Goal: Information Seeking & Learning: Compare options

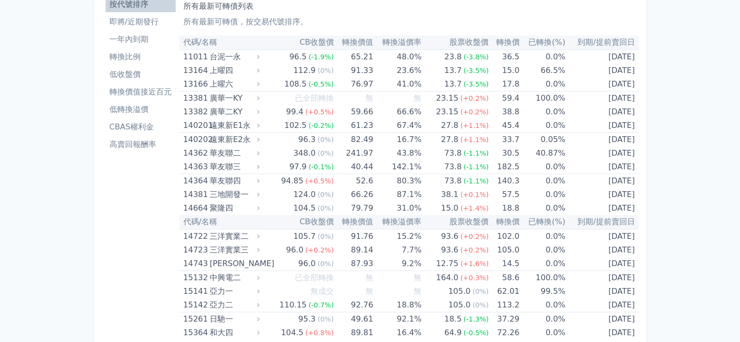
scroll to position [49, 0]
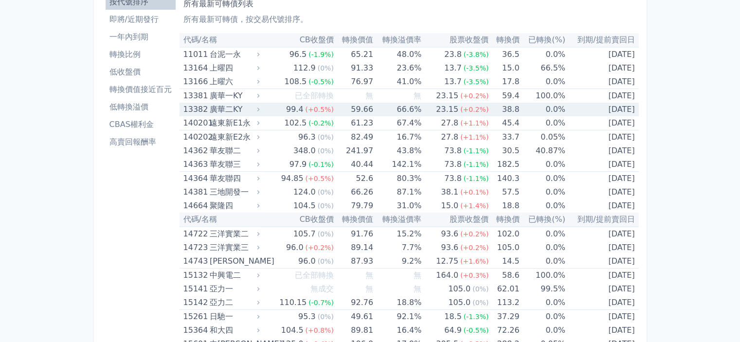
click at [214, 112] on div "廣華二KY" at bounding box center [234, 110] width 48 height 14
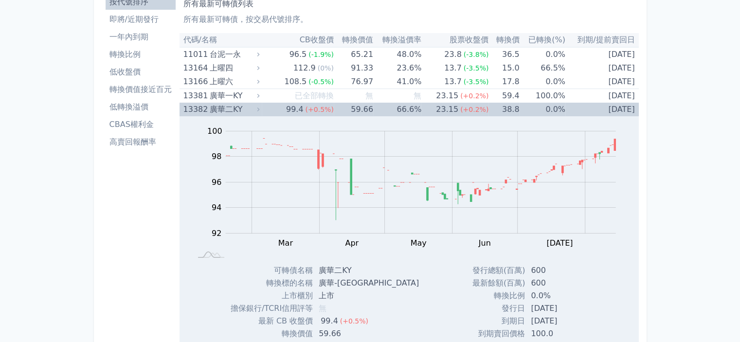
click at [214, 112] on div "廣華二KY" at bounding box center [234, 110] width 48 height 14
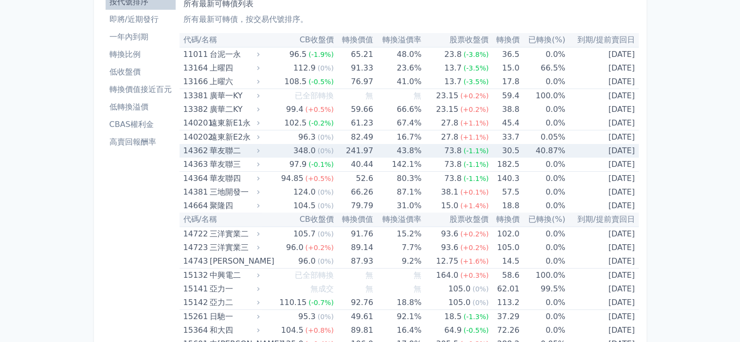
click at [220, 151] on div "華友聯二" at bounding box center [234, 151] width 48 height 14
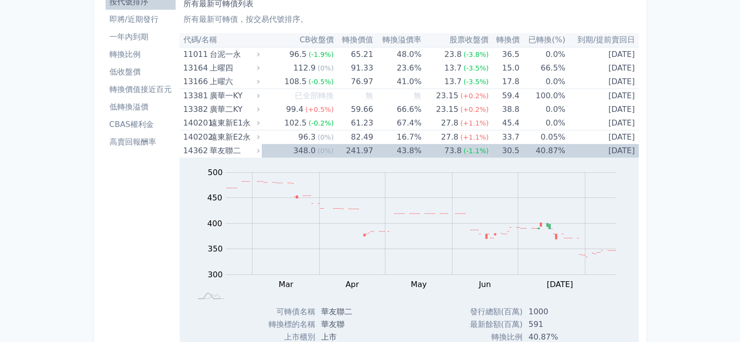
scroll to position [97, 0]
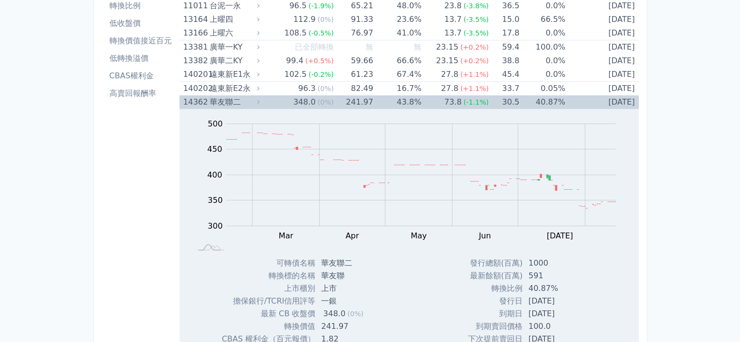
click at [227, 101] on div "華友聯二" at bounding box center [234, 102] width 48 height 14
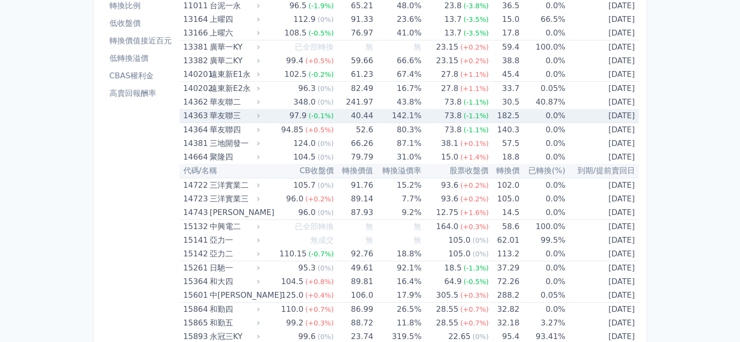
click at [226, 115] on div "華友聯三" at bounding box center [234, 116] width 48 height 14
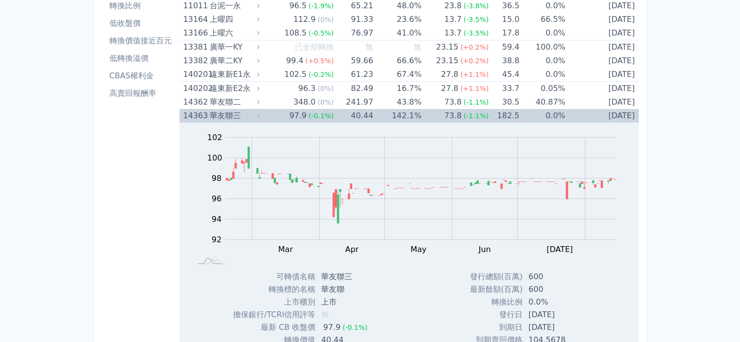
click at [226, 115] on div "華友聯三" at bounding box center [234, 116] width 48 height 14
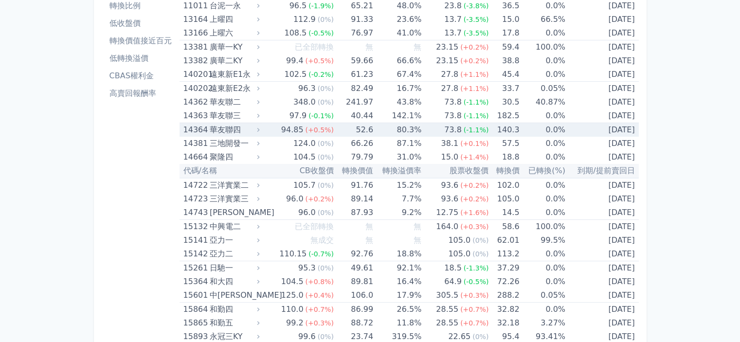
click at [226, 132] on div "華友聯四" at bounding box center [234, 130] width 48 height 14
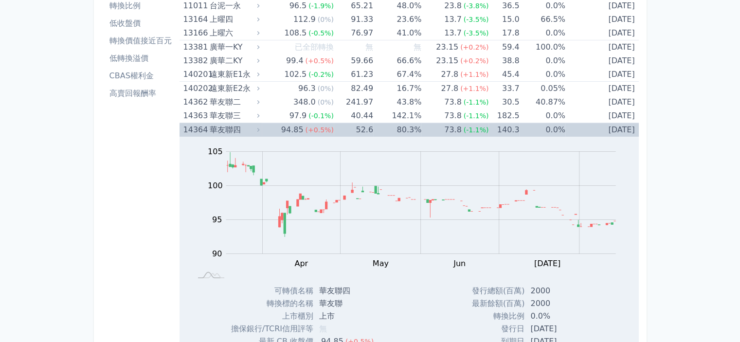
click at [226, 131] on div "華友聯四" at bounding box center [234, 130] width 48 height 14
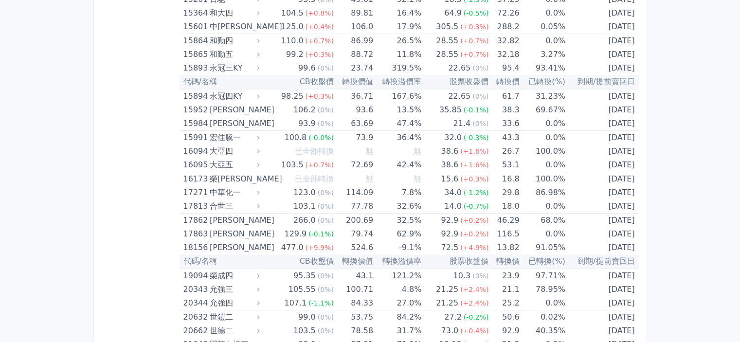
scroll to position [389, 0]
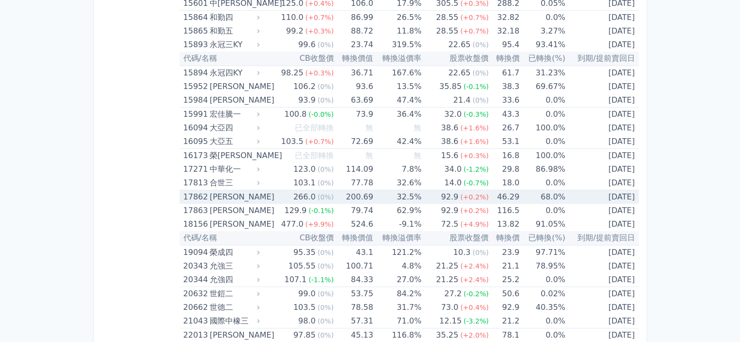
click at [221, 196] on div "[PERSON_NAME]" at bounding box center [234, 197] width 48 height 14
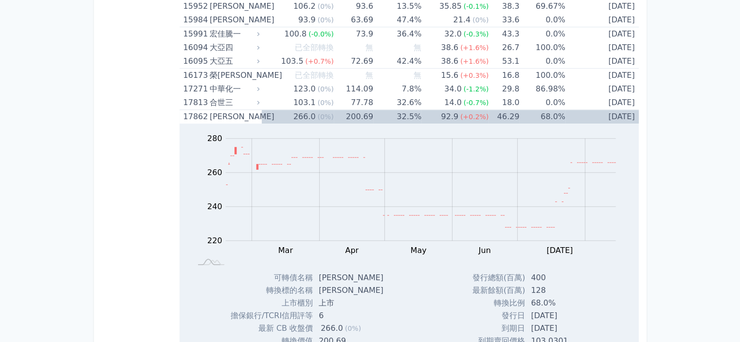
scroll to position [486, 0]
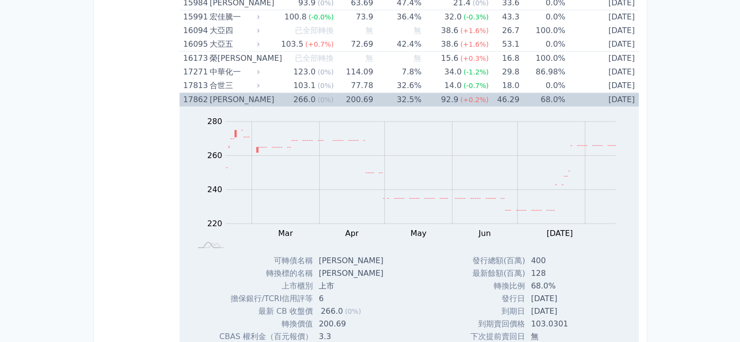
click at [217, 98] on div "[PERSON_NAME]" at bounding box center [234, 100] width 48 height 14
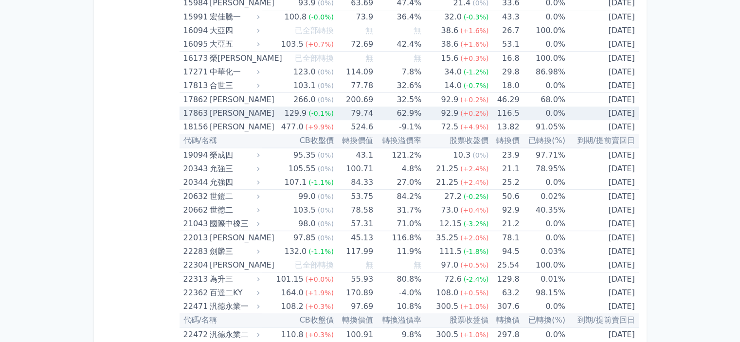
click at [223, 112] on div "[PERSON_NAME]" at bounding box center [234, 114] width 48 height 14
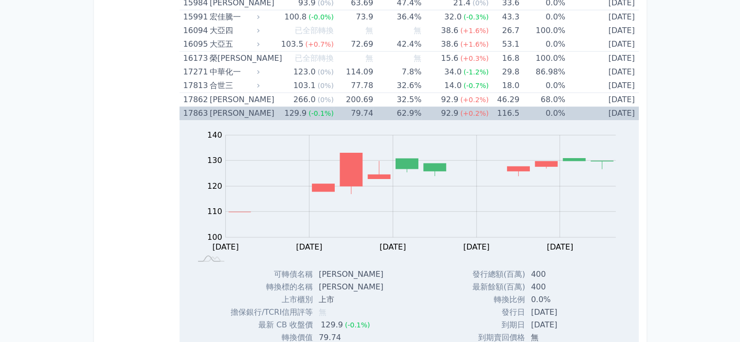
click at [223, 112] on div "[PERSON_NAME]" at bounding box center [234, 114] width 48 height 14
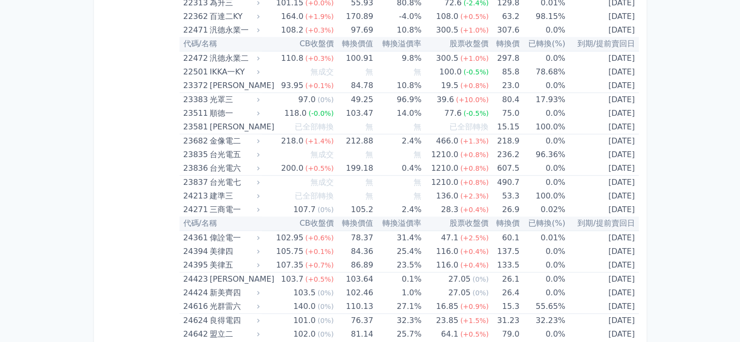
scroll to position [778, 0]
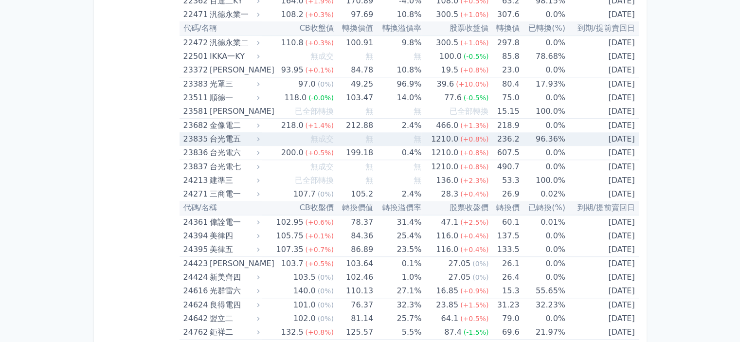
click at [220, 136] on div "台光電五" at bounding box center [234, 139] width 48 height 14
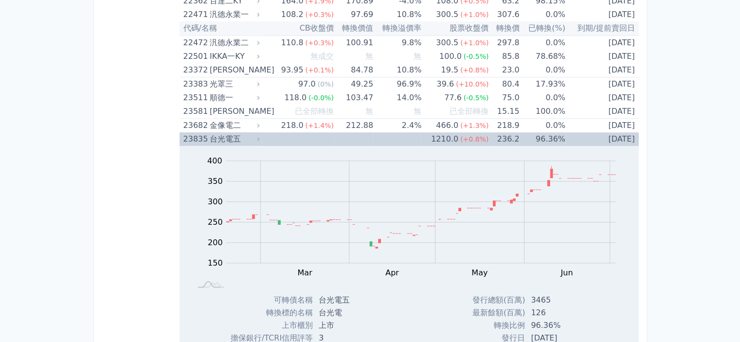
click at [220, 136] on div "台光電五" at bounding box center [234, 139] width 48 height 14
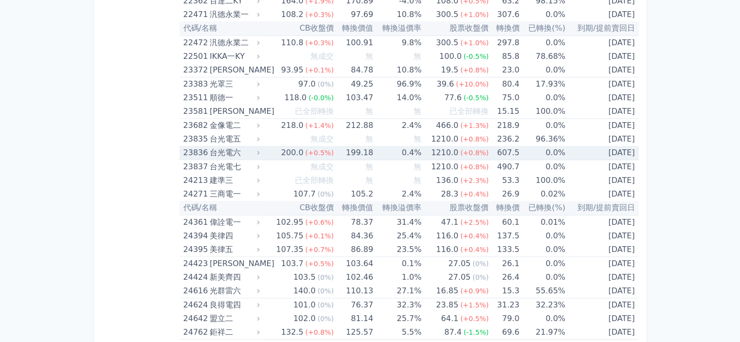
click at [221, 149] on div "台光電六" at bounding box center [234, 153] width 48 height 14
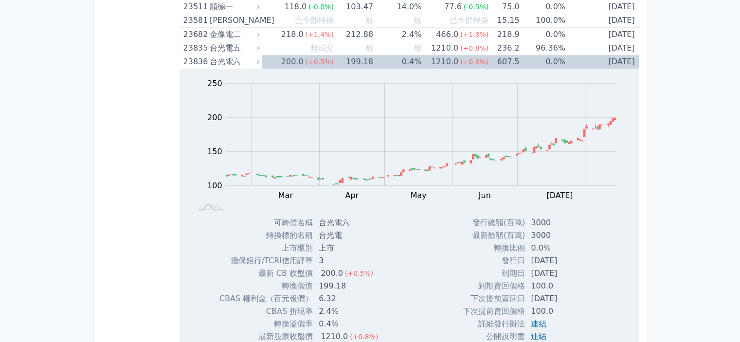
scroll to position [875, 0]
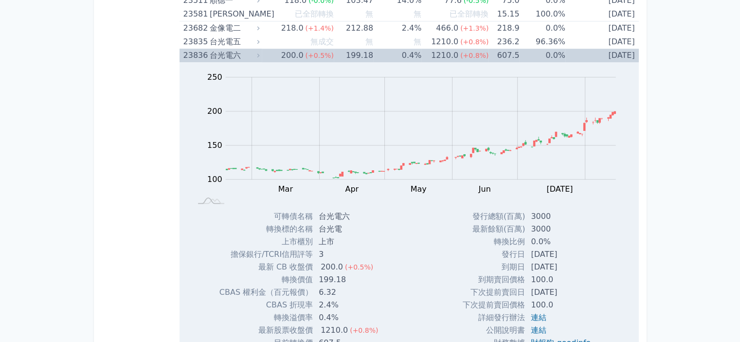
click at [221, 54] on div "台光電六" at bounding box center [234, 56] width 48 height 14
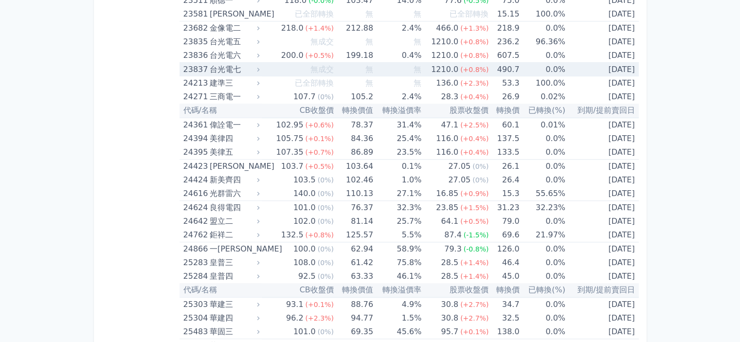
click at [222, 66] on div "台光電七" at bounding box center [234, 70] width 48 height 14
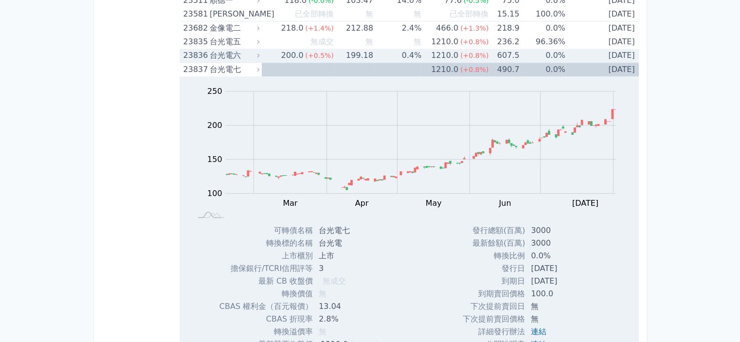
click at [222, 52] on div "台光電六" at bounding box center [234, 56] width 48 height 14
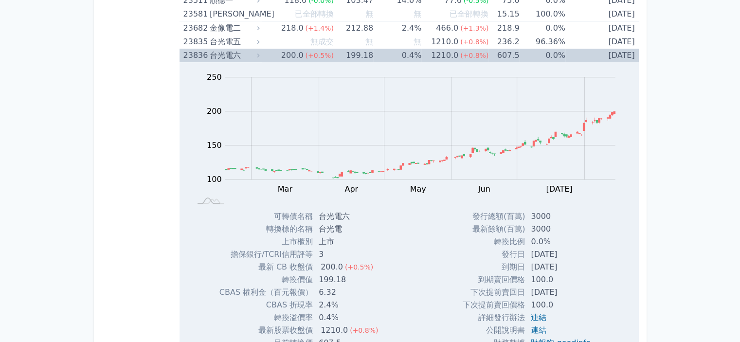
click at [222, 52] on div "台光電六" at bounding box center [234, 56] width 48 height 14
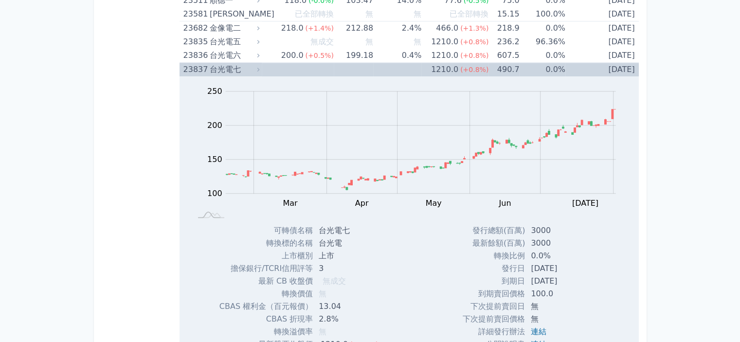
click at [216, 68] on div "台光電七" at bounding box center [234, 70] width 48 height 14
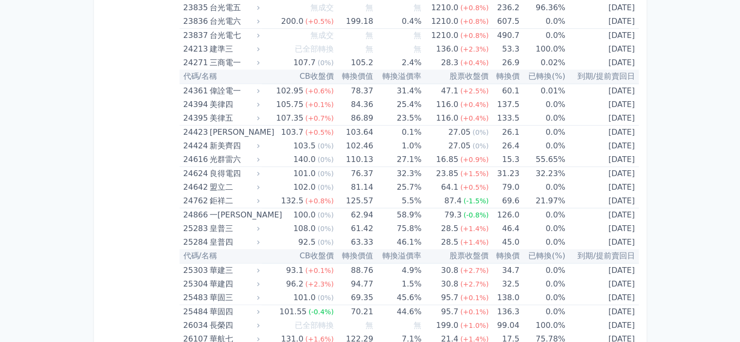
scroll to position [924, 0]
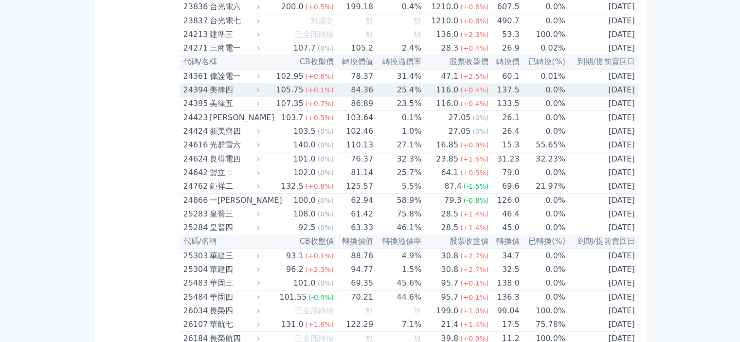
click at [220, 87] on div "美律四" at bounding box center [234, 90] width 48 height 14
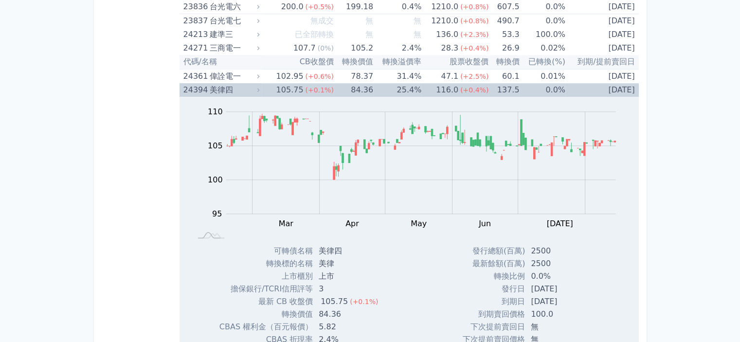
click at [220, 87] on div "美律四" at bounding box center [234, 90] width 48 height 14
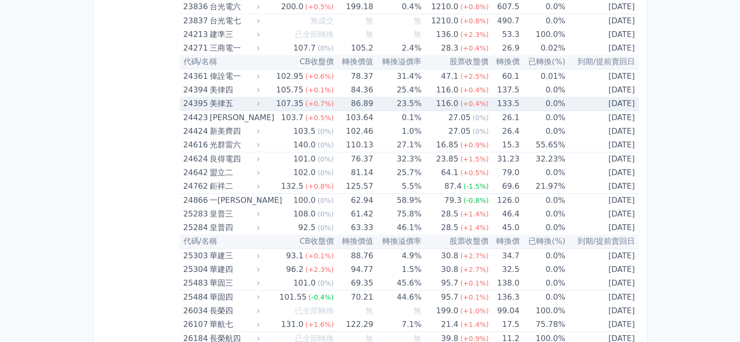
click at [220, 100] on div "美律五" at bounding box center [234, 104] width 48 height 14
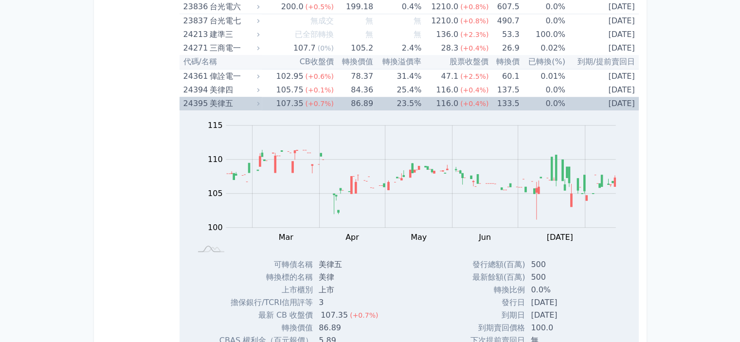
click at [220, 100] on div "美律五" at bounding box center [234, 104] width 48 height 14
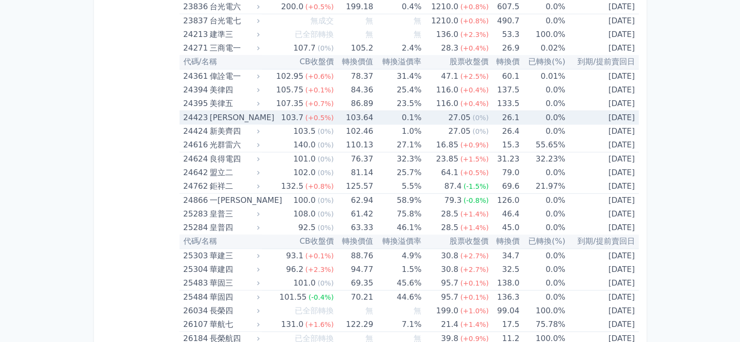
click at [220, 118] on div "[PERSON_NAME]" at bounding box center [234, 118] width 48 height 14
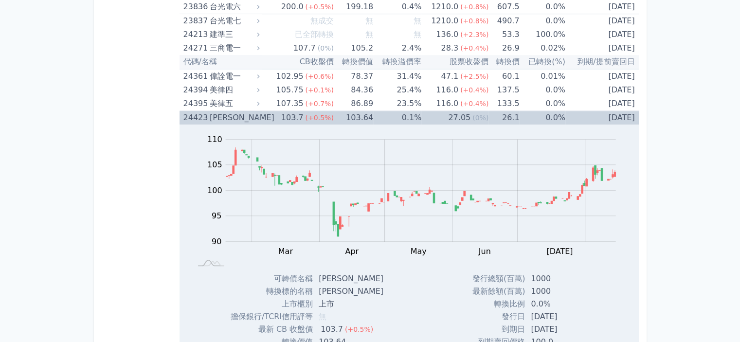
click at [220, 118] on div "[PERSON_NAME]" at bounding box center [234, 118] width 48 height 14
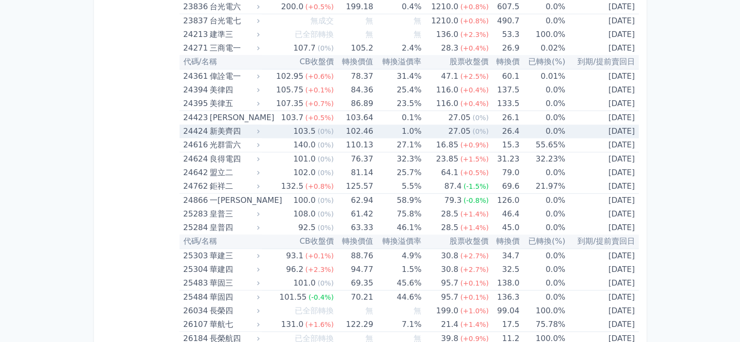
click at [223, 128] on div "新美齊四" at bounding box center [234, 132] width 48 height 14
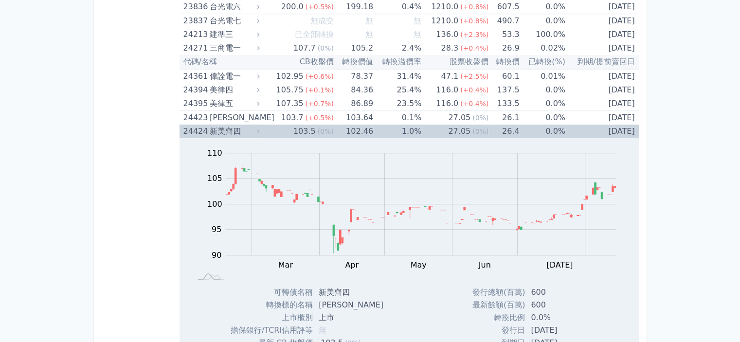
click at [223, 128] on div "新美齊四" at bounding box center [234, 132] width 48 height 14
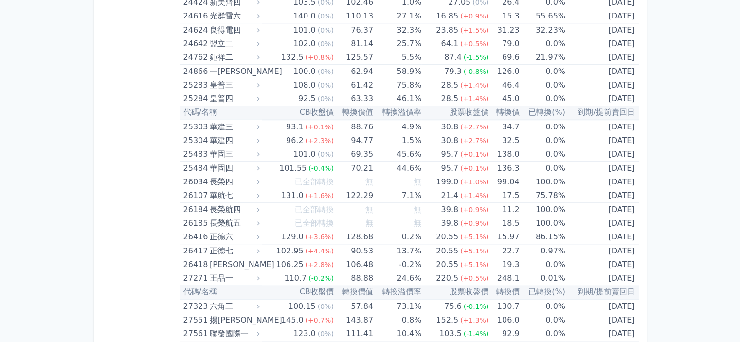
scroll to position [1070, 0]
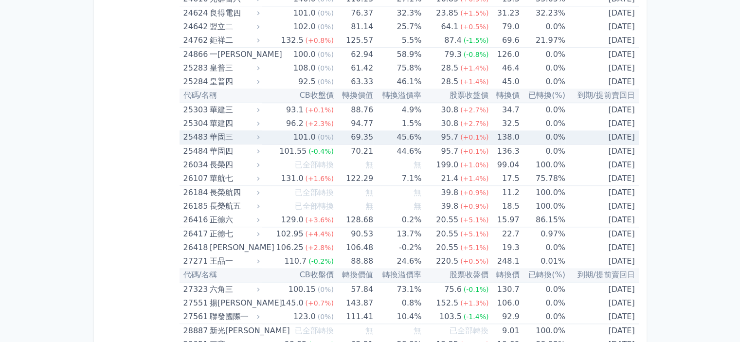
click at [218, 134] on div "華固三" at bounding box center [234, 137] width 48 height 14
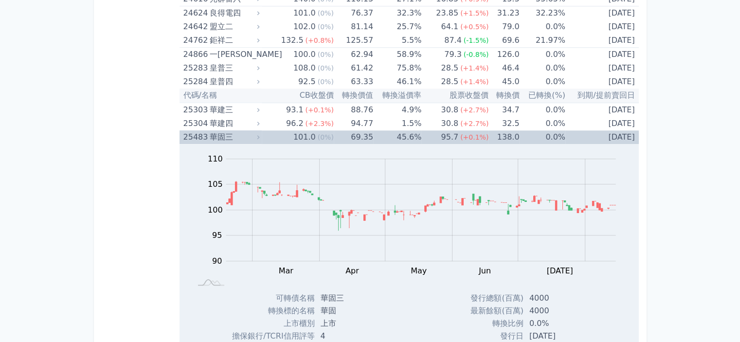
click at [218, 134] on div "華固三" at bounding box center [234, 137] width 48 height 14
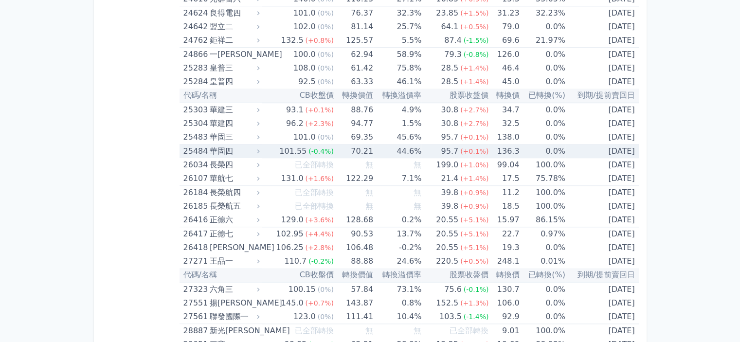
click at [221, 147] on div "華固四" at bounding box center [234, 151] width 48 height 14
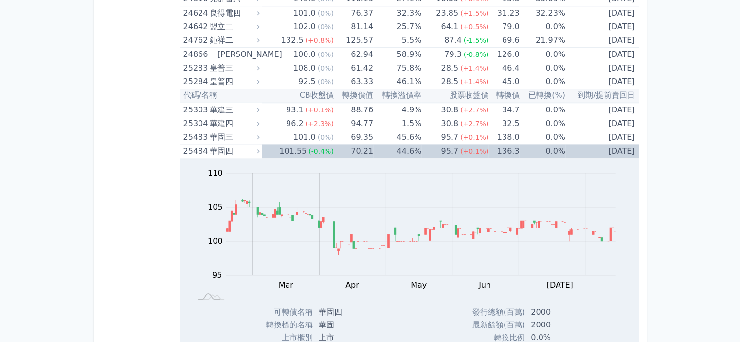
scroll to position [1119, 0]
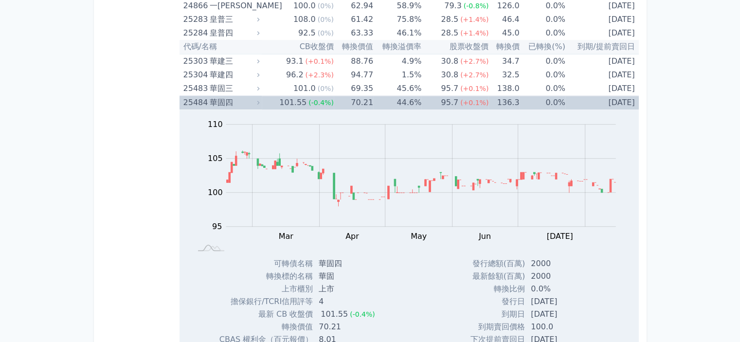
click at [222, 99] on div "華固四" at bounding box center [234, 103] width 48 height 14
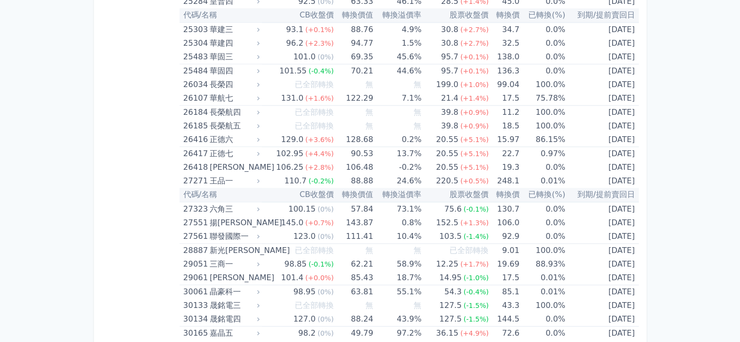
scroll to position [1167, 0]
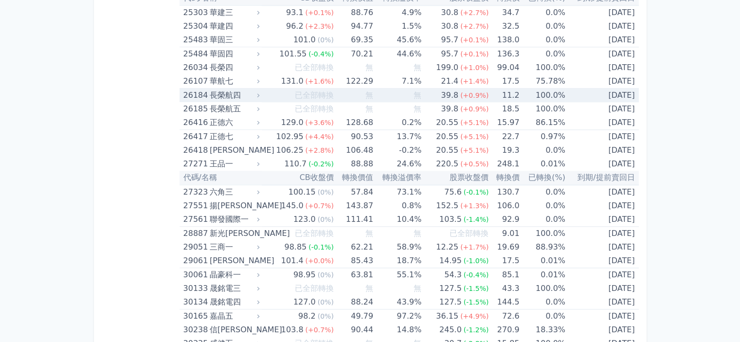
click at [224, 92] on div "長榮航四" at bounding box center [234, 96] width 48 height 14
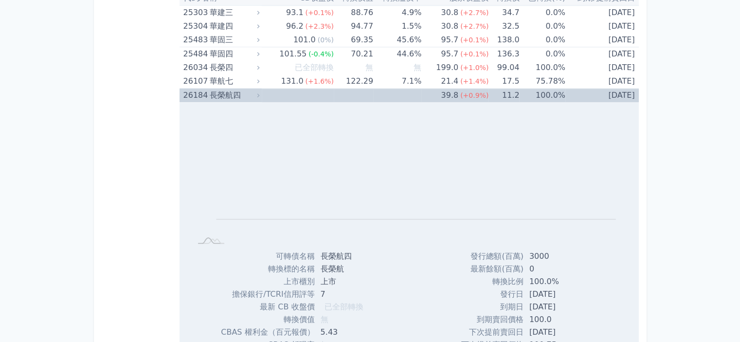
click at [224, 92] on div "長榮航四" at bounding box center [234, 96] width 48 height 14
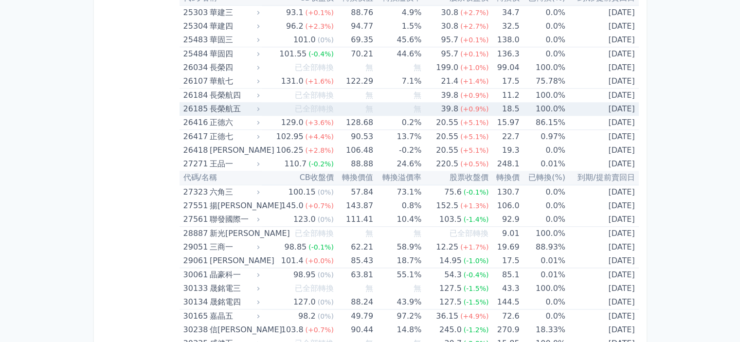
click at [224, 105] on div "長榮航五" at bounding box center [234, 109] width 48 height 14
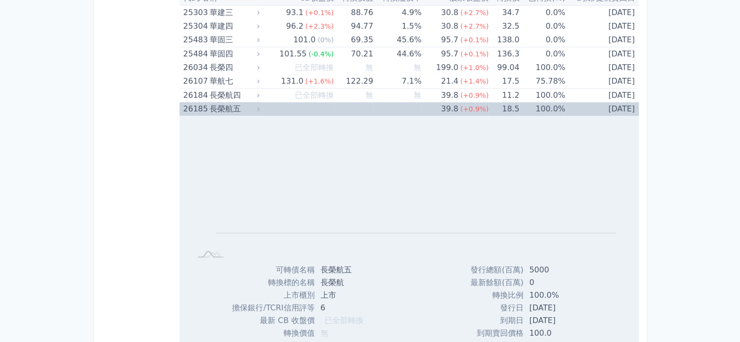
click at [224, 105] on div "長榮航五" at bounding box center [234, 109] width 48 height 14
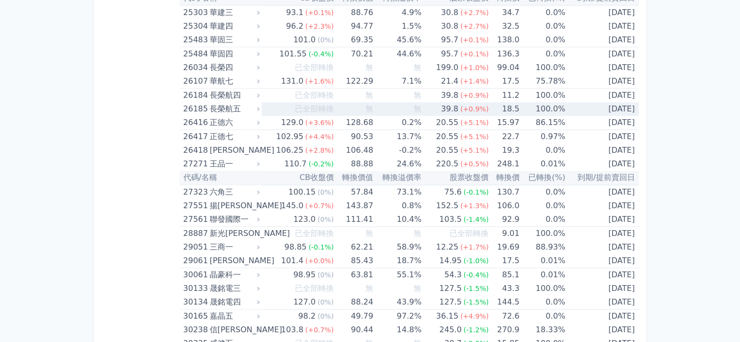
click at [224, 105] on div "長榮航五" at bounding box center [234, 109] width 48 height 14
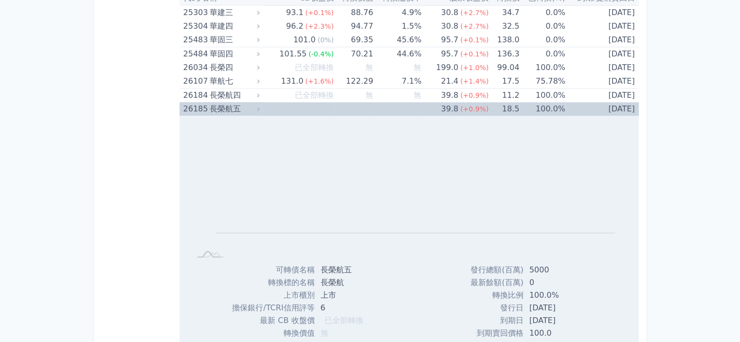
click at [224, 105] on div "長榮航五" at bounding box center [234, 109] width 48 height 14
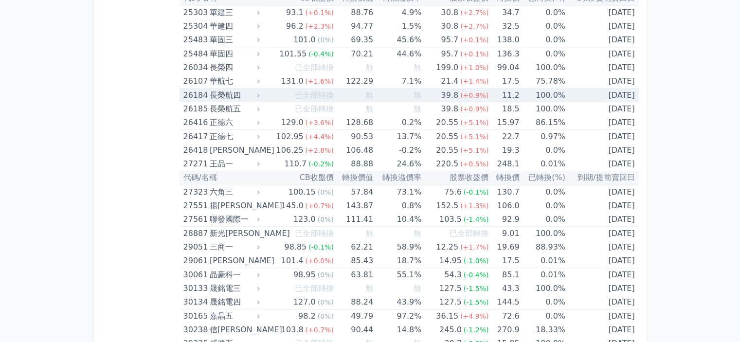
click at [222, 92] on div "長榮航四" at bounding box center [234, 96] width 48 height 14
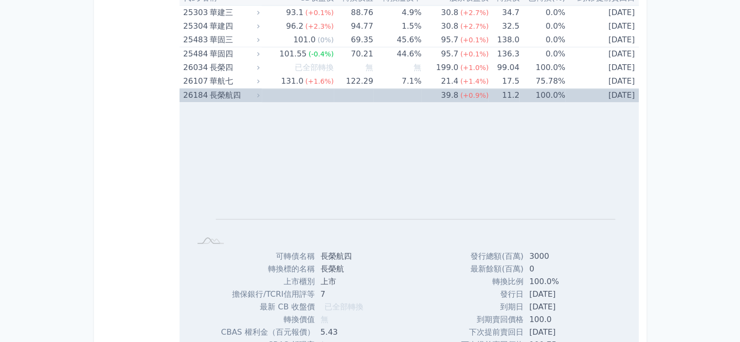
click at [222, 92] on div "長榮航四" at bounding box center [234, 96] width 48 height 14
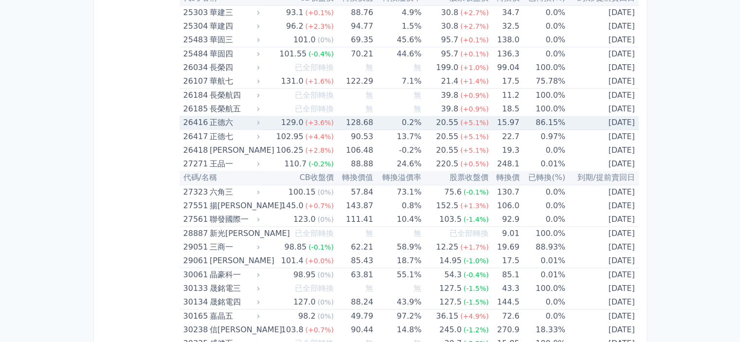
click at [217, 120] on div "正德六" at bounding box center [234, 123] width 48 height 14
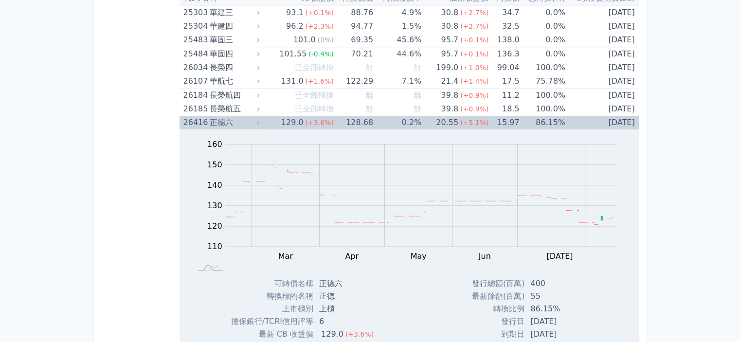
click at [217, 120] on div "正德六" at bounding box center [234, 123] width 48 height 14
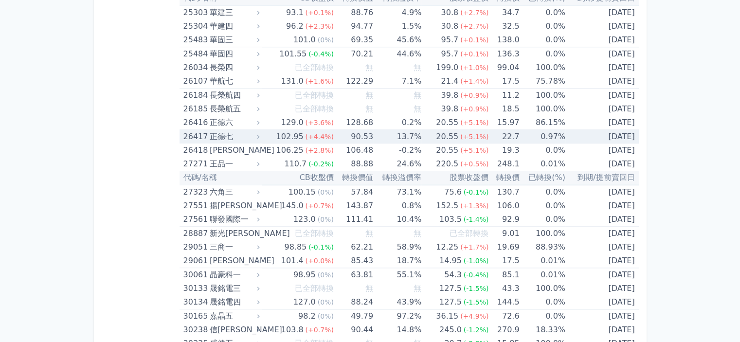
click at [221, 133] on div "正德七" at bounding box center [234, 137] width 48 height 14
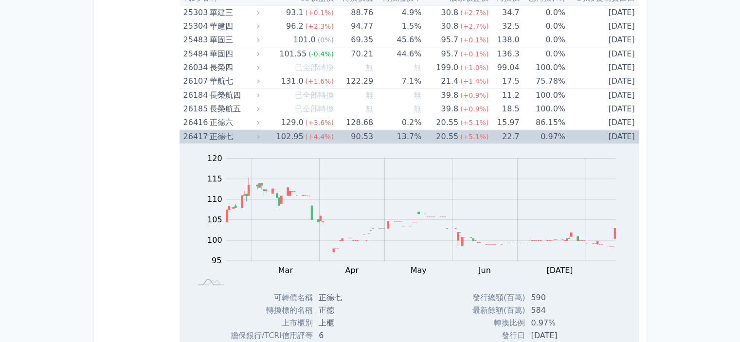
click at [221, 133] on div "正德七" at bounding box center [234, 137] width 48 height 14
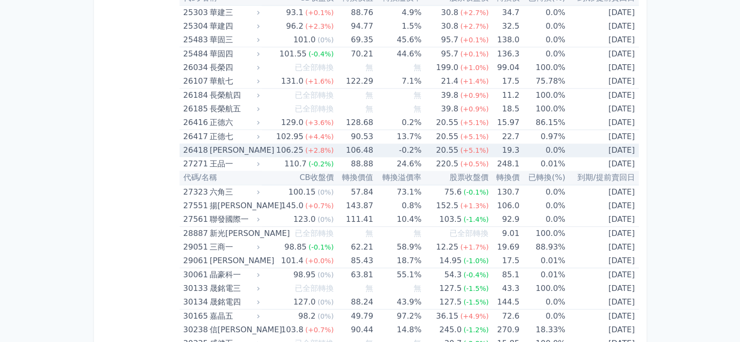
click at [221, 147] on div "[PERSON_NAME]" at bounding box center [234, 150] width 48 height 14
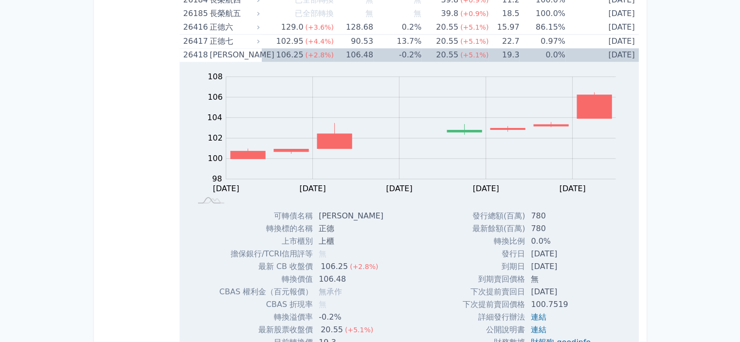
scroll to position [1265, 0]
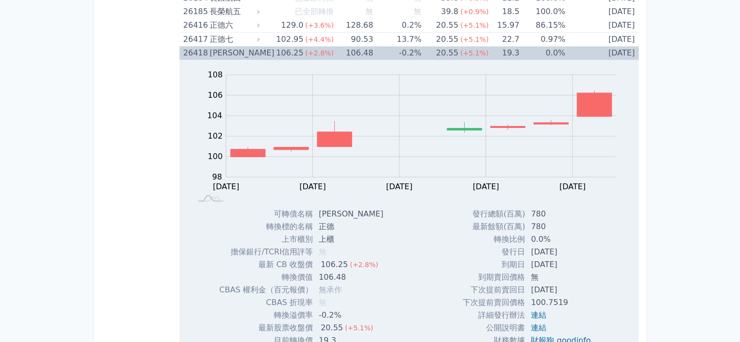
click at [219, 50] on div "[PERSON_NAME]" at bounding box center [234, 53] width 48 height 14
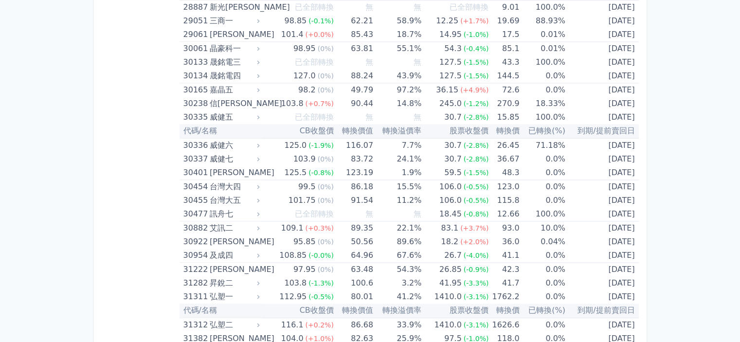
scroll to position [1410, 0]
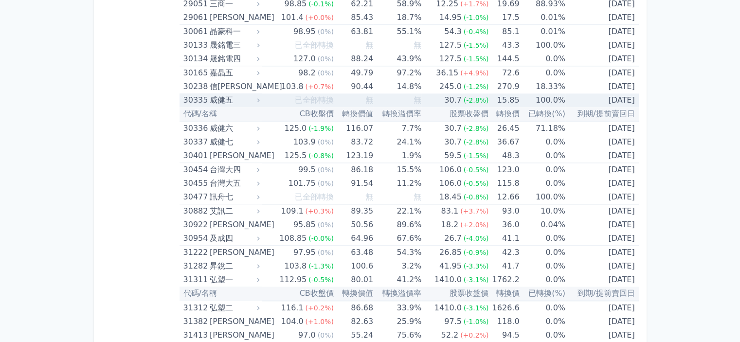
click at [220, 96] on div "威健五" at bounding box center [234, 100] width 48 height 14
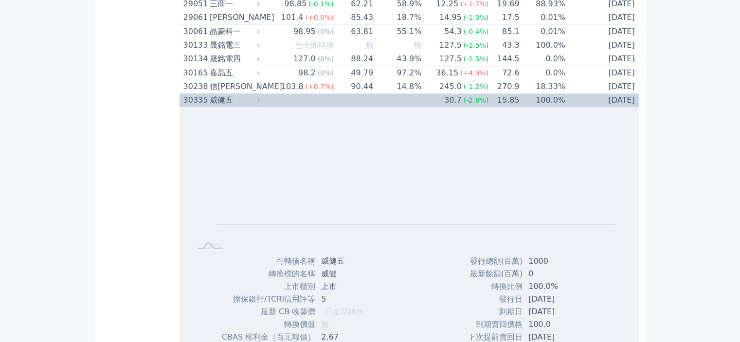
click at [220, 96] on div "威健五" at bounding box center [234, 100] width 48 height 14
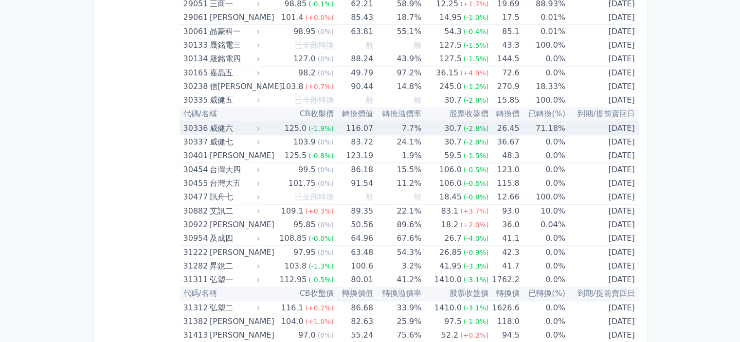
click at [225, 125] on div "威健六" at bounding box center [234, 129] width 48 height 14
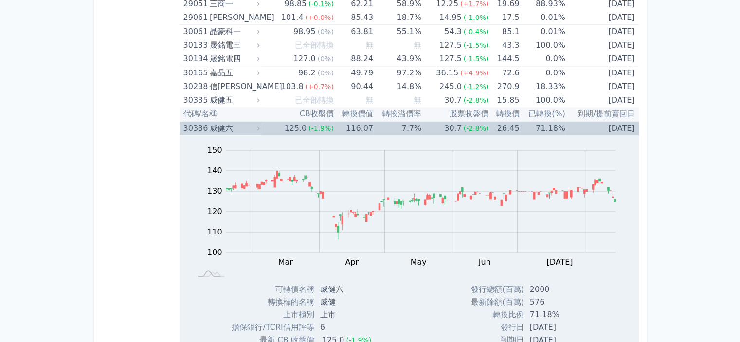
click at [225, 125] on div "威健六" at bounding box center [234, 129] width 48 height 14
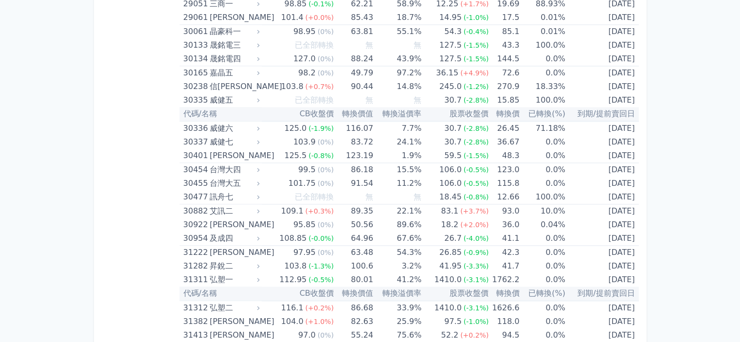
scroll to position [1459, 0]
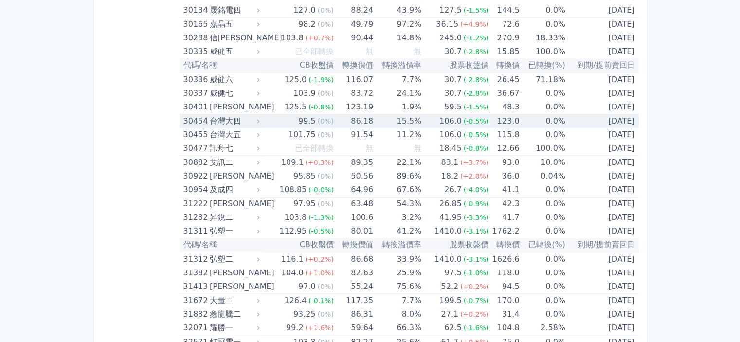
click at [222, 116] on div "台灣大四" at bounding box center [234, 121] width 48 height 14
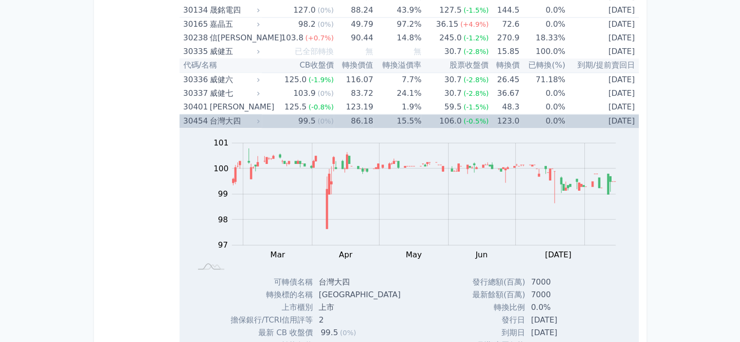
click at [222, 116] on div "台灣大四" at bounding box center [234, 121] width 48 height 14
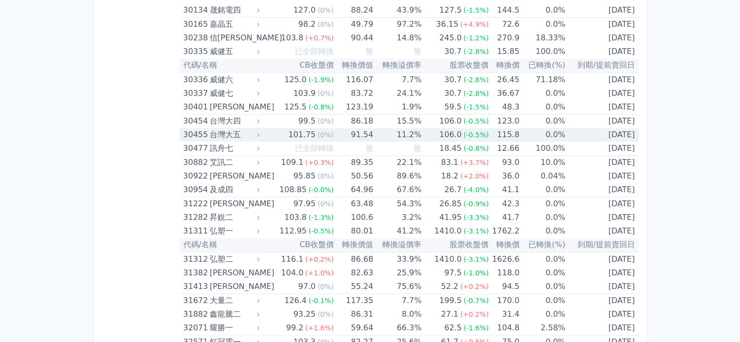
click at [222, 129] on div "台灣大五" at bounding box center [234, 135] width 48 height 14
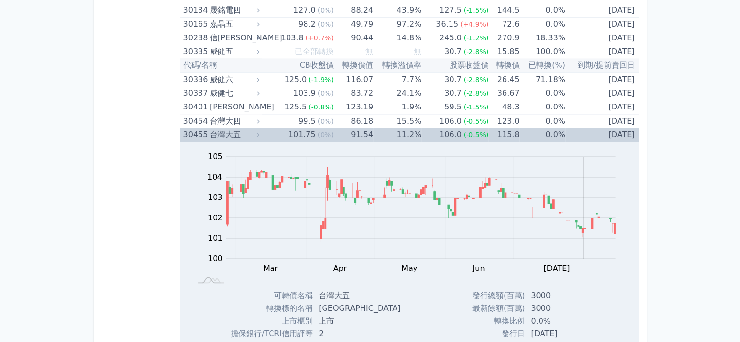
click at [222, 129] on div "台灣大五" at bounding box center [234, 135] width 48 height 14
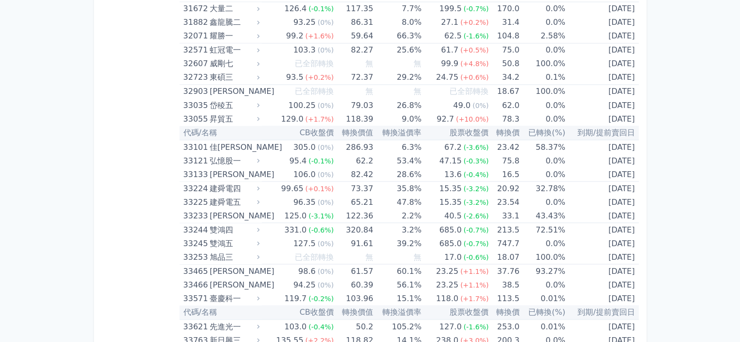
scroll to position [1800, 0]
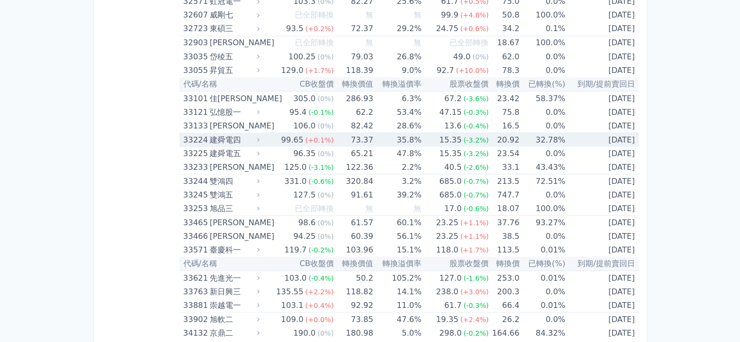
click at [226, 136] on div "建舜電四" at bounding box center [234, 140] width 48 height 14
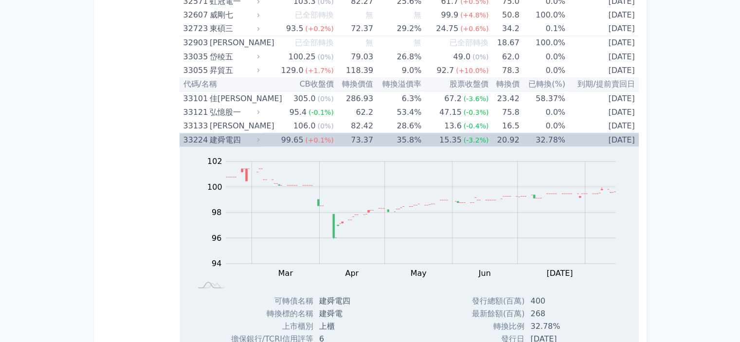
click at [226, 136] on div "建舜電四" at bounding box center [234, 140] width 48 height 14
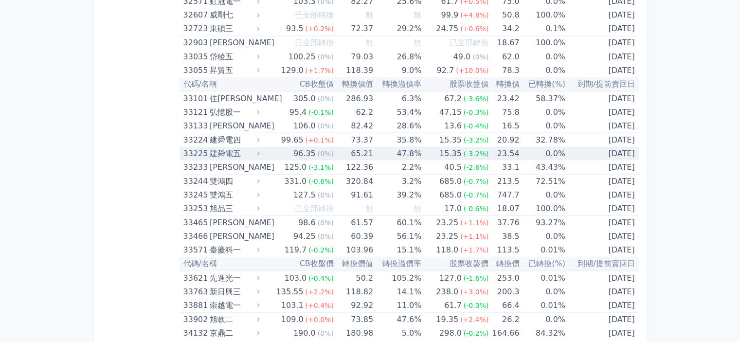
click at [227, 146] on div "建舜電五" at bounding box center [234, 153] width 48 height 14
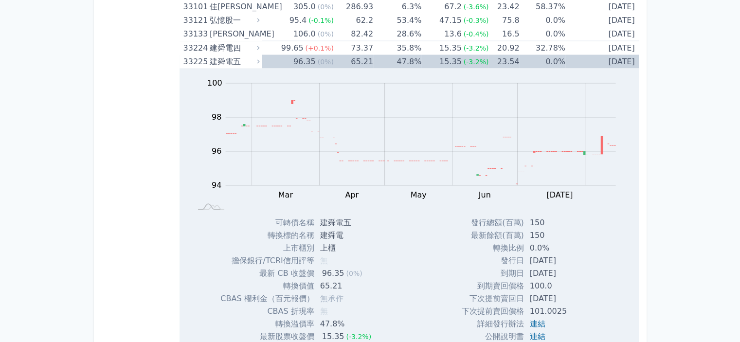
scroll to position [1897, 0]
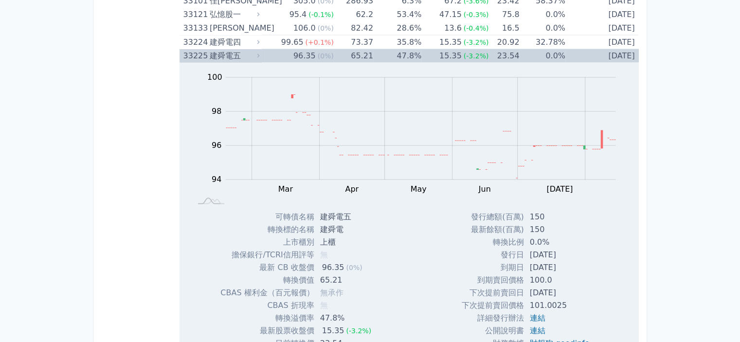
click at [219, 53] on div "建舜電五" at bounding box center [234, 56] width 48 height 14
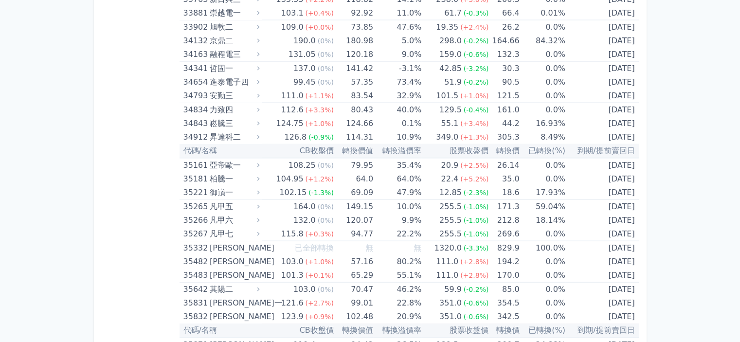
scroll to position [2140, 0]
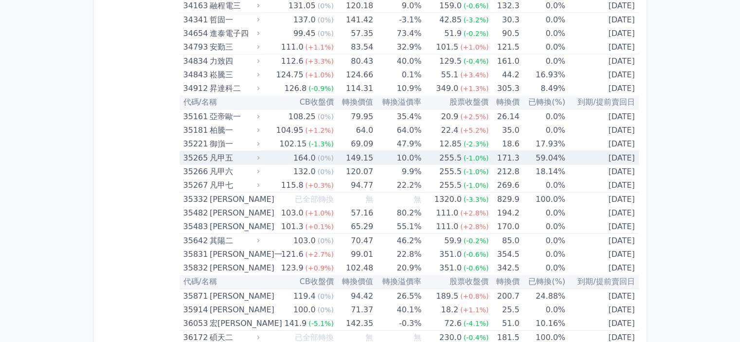
click at [222, 153] on div "凡甲五" at bounding box center [234, 158] width 48 height 14
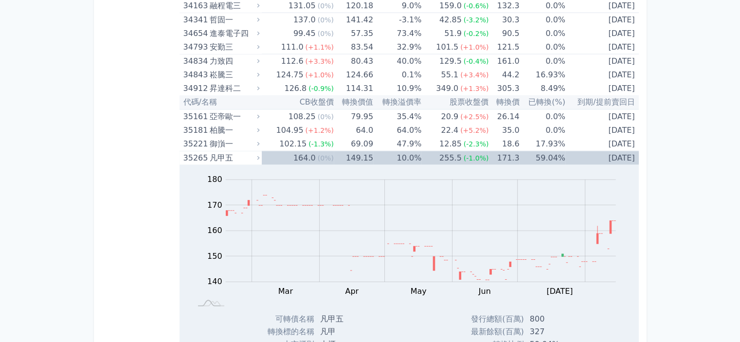
scroll to position [2189, 0]
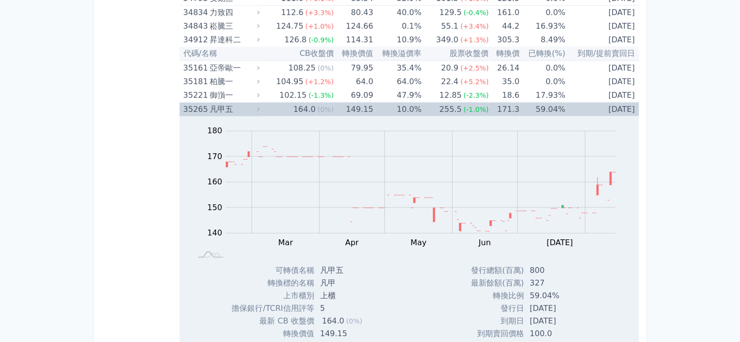
click at [218, 103] on div "凡甲五" at bounding box center [234, 110] width 48 height 14
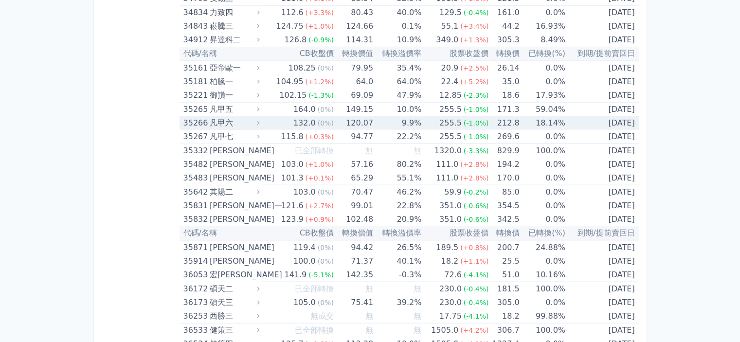
click at [225, 118] on div "凡甲六" at bounding box center [234, 123] width 48 height 14
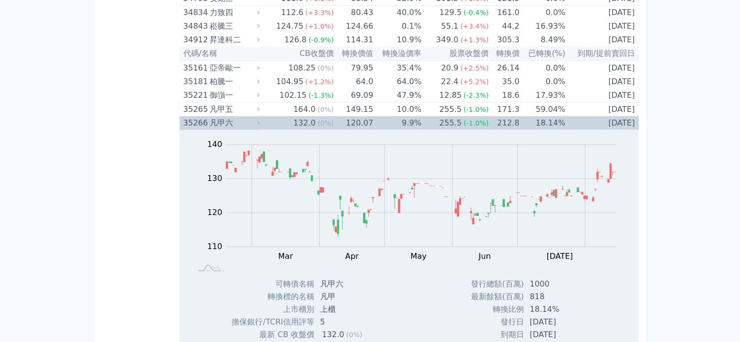
click at [225, 118] on div "凡甲六" at bounding box center [234, 123] width 48 height 14
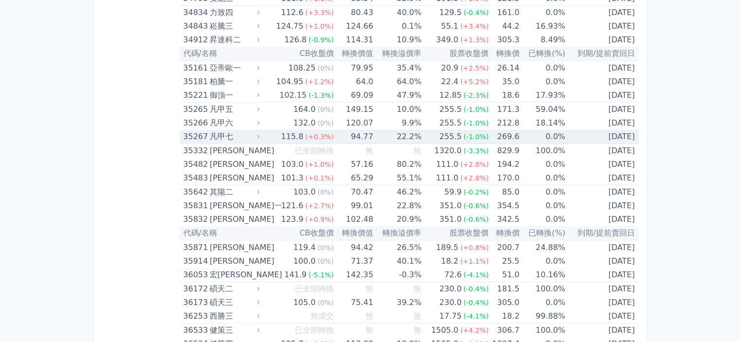
click at [222, 130] on div "凡甲七" at bounding box center [234, 137] width 48 height 14
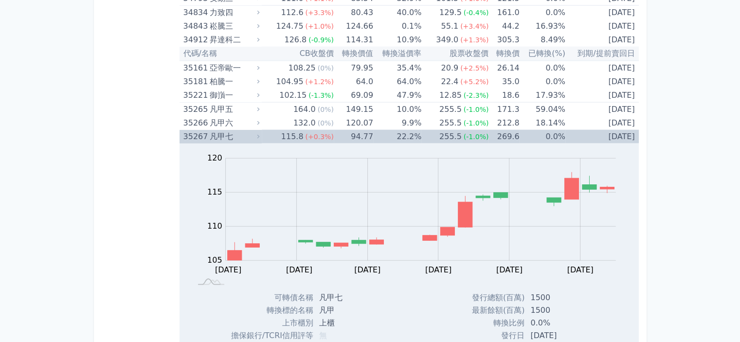
click at [222, 130] on div "凡甲七" at bounding box center [234, 137] width 48 height 14
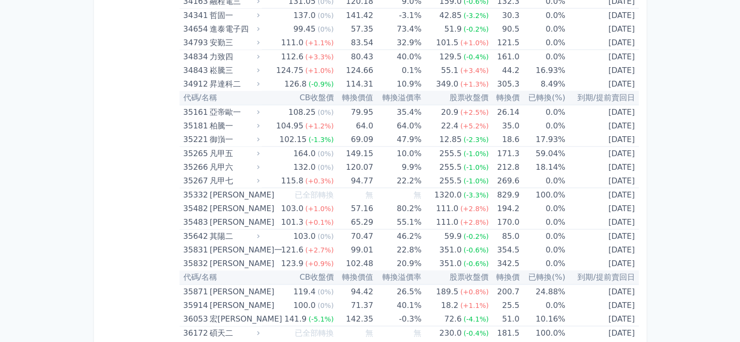
scroll to position [2140, 0]
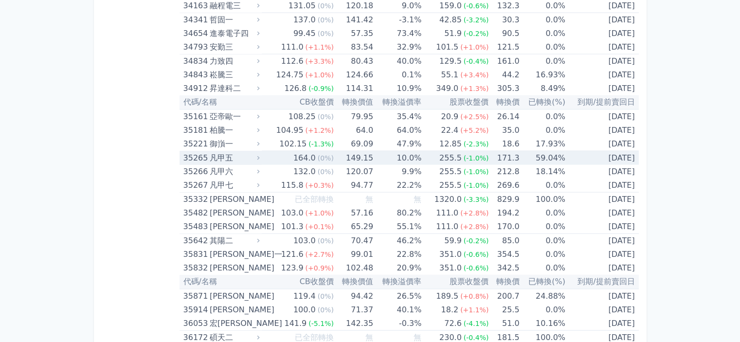
click at [224, 151] on div "凡甲五" at bounding box center [234, 158] width 48 height 14
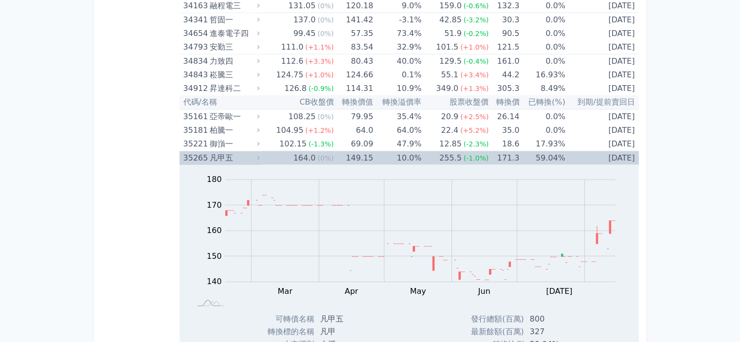
click at [216, 152] on div "凡甲五" at bounding box center [234, 158] width 48 height 14
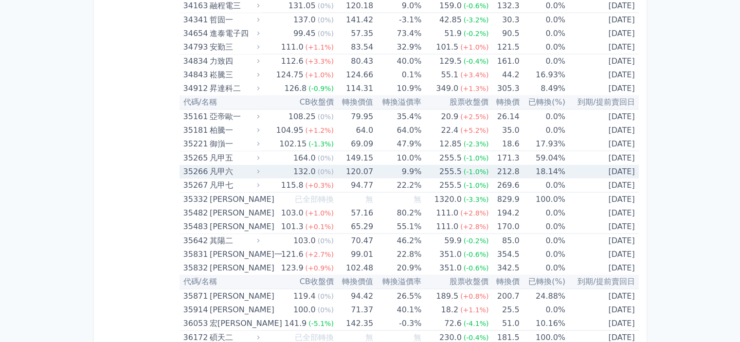
click at [224, 165] on div "凡甲六" at bounding box center [234, 172] width 48 height 14
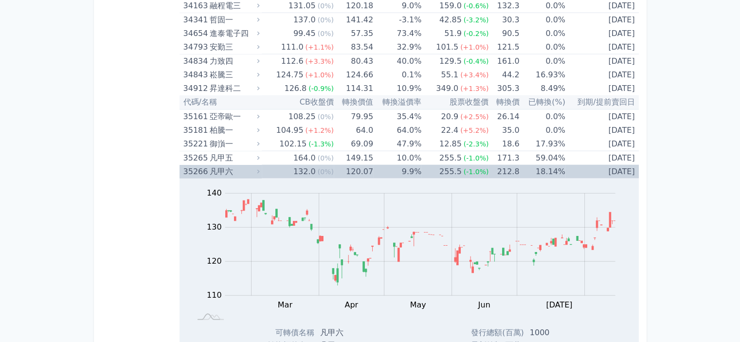
click at [224, 165] on div "凡甲六" at bounding box center [234, 172] width 48 height 14
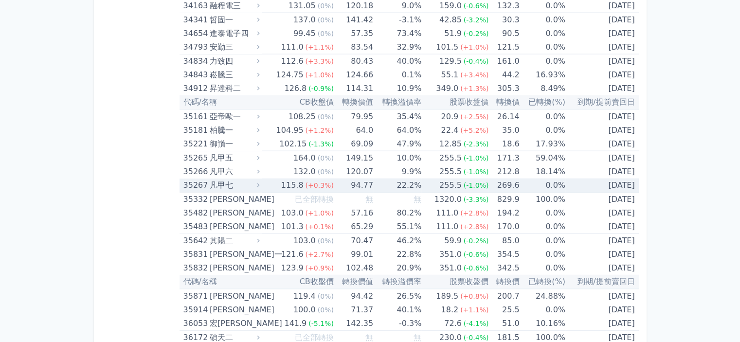
click at [220, 180] on div "凡甲七" at bounding box center [234, 185] width 48 height 14
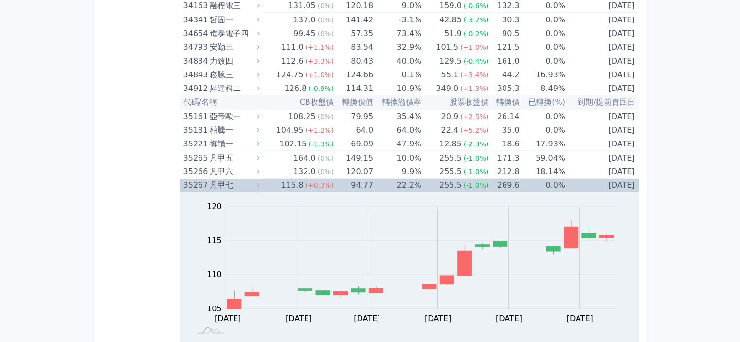
click at [220, 180] on div "凡甲七" at bounding box center [234, 185] width 48 height 14
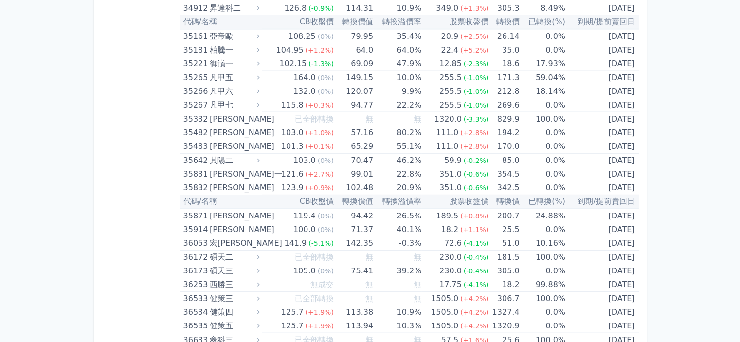
scroll to position [2237, 0]
